Goal: Information Seeking & Learning: Learn about a topic

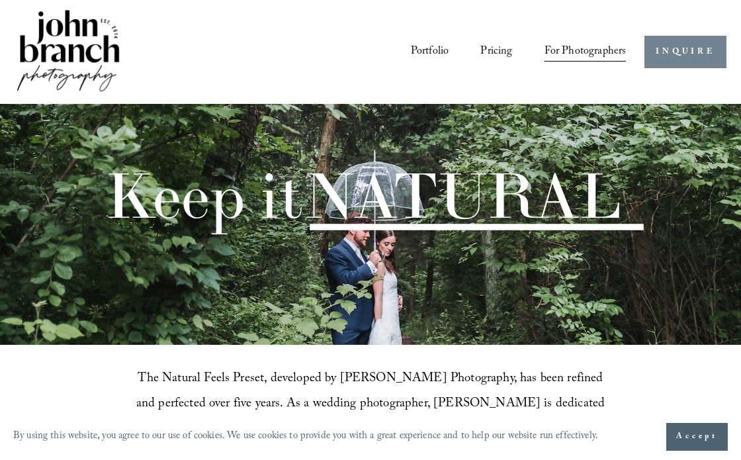
click at [677, 58] on link "INQUIRE" at bounding box center [685, 52] width 81 height 32
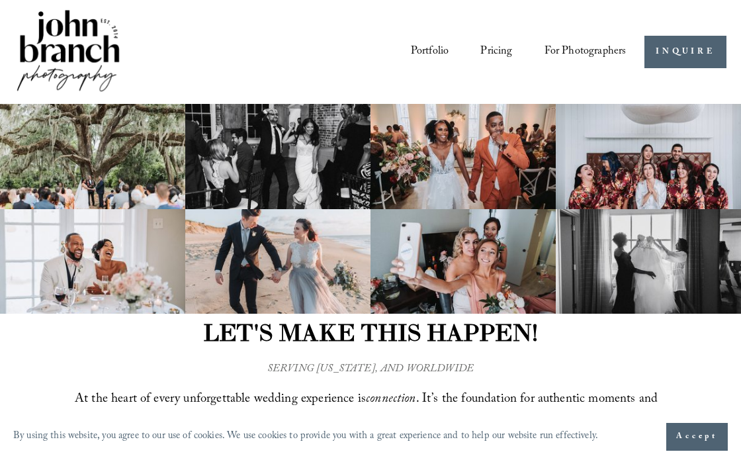
click at [434, 46] on link "Portfolio" at bounding box center [430, 51] width 38 height 23
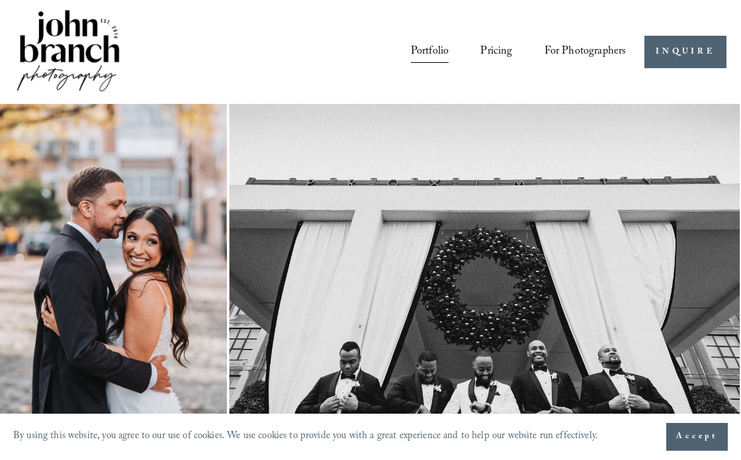
click at [500, 50] on link "Pricing" at bounding box center [497, 51] width 32 height 23
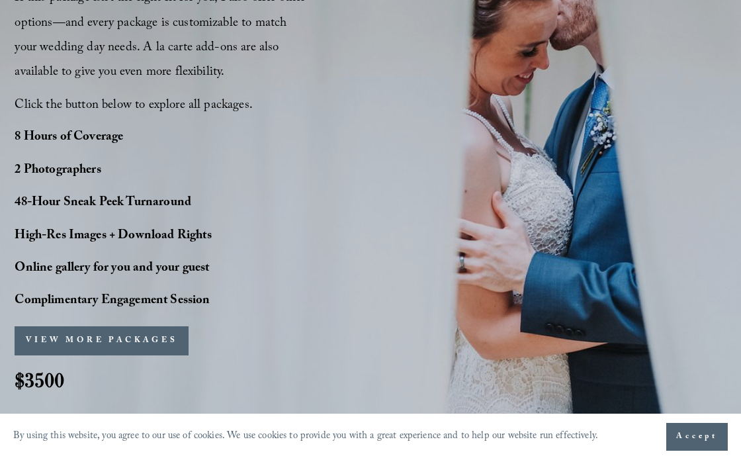
scroll to position [966, 0]
click at [141, 334] on button "VIEW MORE PACKAGES" at bounding box center [102, 340] width 174 height 29
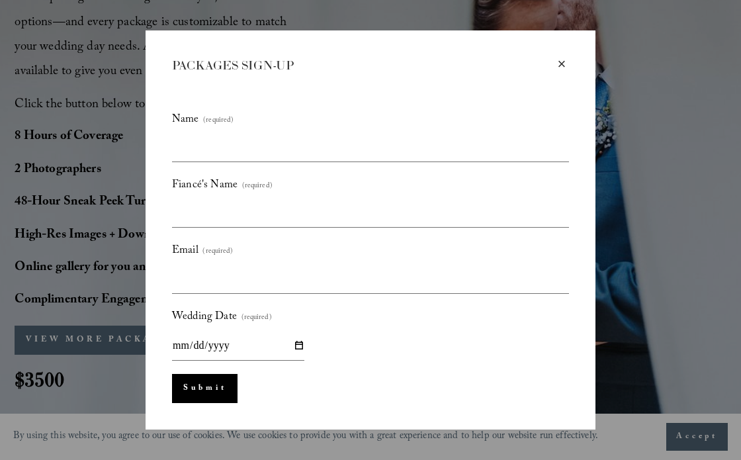
click at [567, 60] on div "×" at bounding box center [562, 64] width 15 height 15
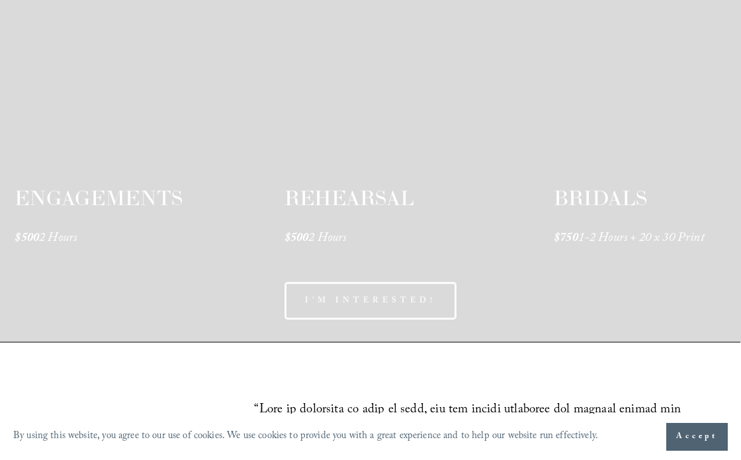
scroll to position [2010, 0]
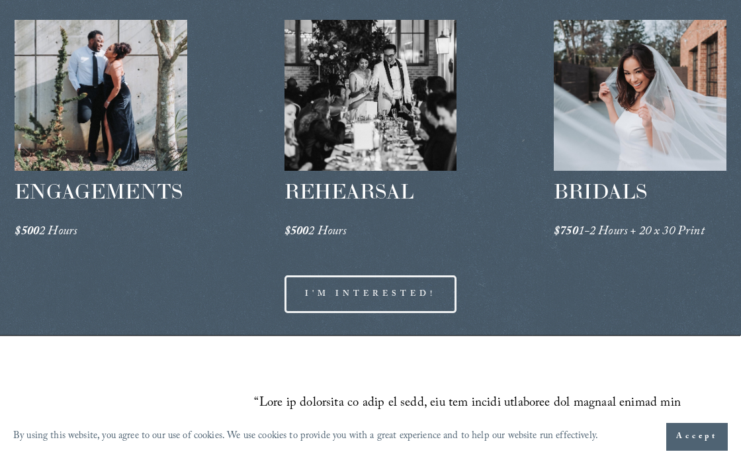
click at [418, 103] on div at bounding box center [371, 95] width 173 height 151
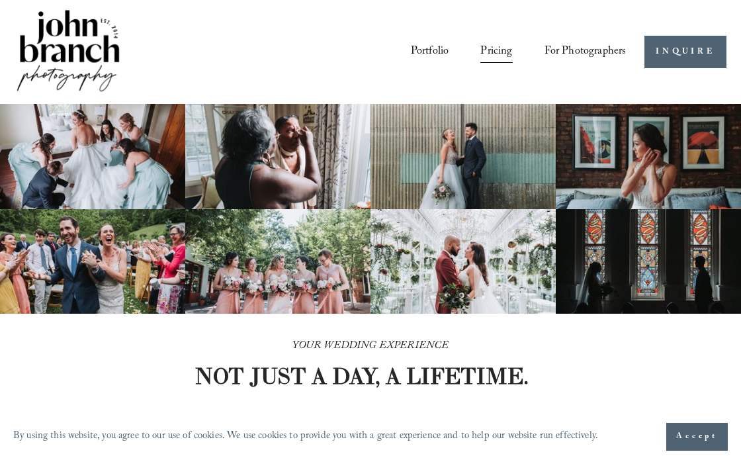
scroll to position [0, 0]
click at [0, 0] on span "Education" at bounding box center [0, 0] width 0 height 0
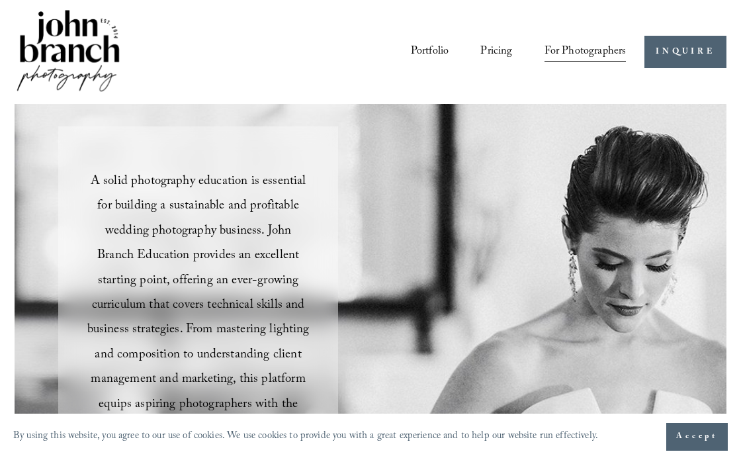
click at [89, 14] on img at bounding box center [68, 51] width 107 height 89
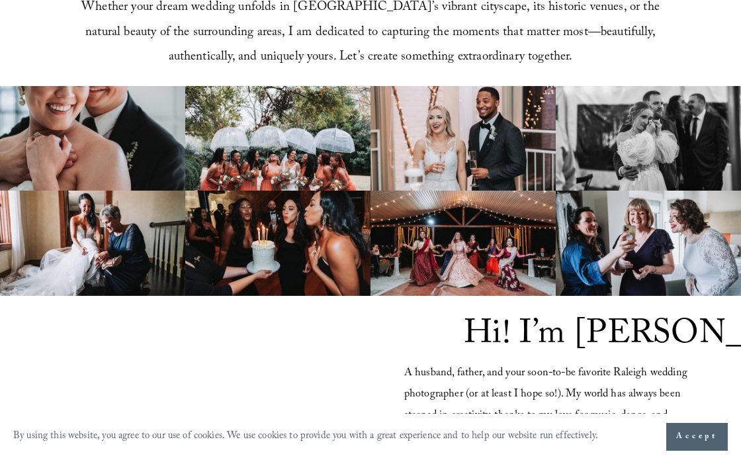
scroll to position [706, 0]
